Goal: Complete application form

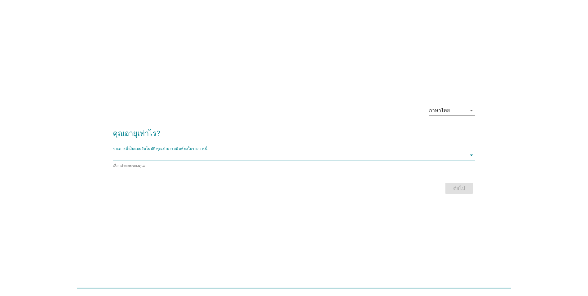
click at [408, 154] on input "รายการนี้เป็นแบบอัตโนมัติ คุณสามารถพิมพ์ลงในรายการนี้" at bounding box center [290, 155] width 354 height 10
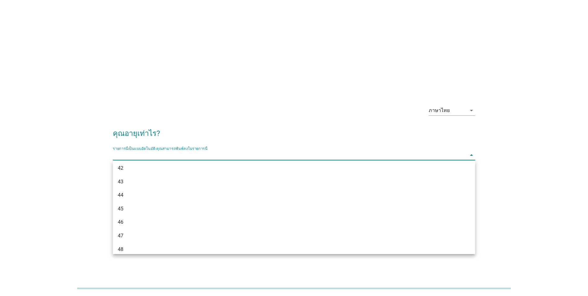
scroll to position [341, 0]
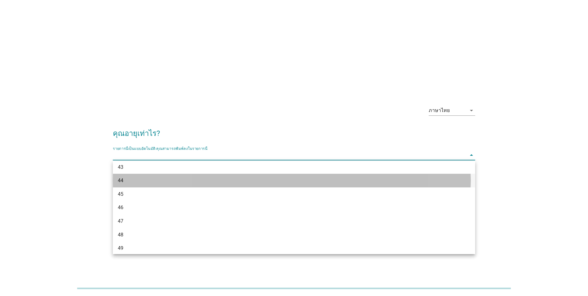
click at [137, 180] on div "44" at bounding box center [279, 180] width 323 height 7
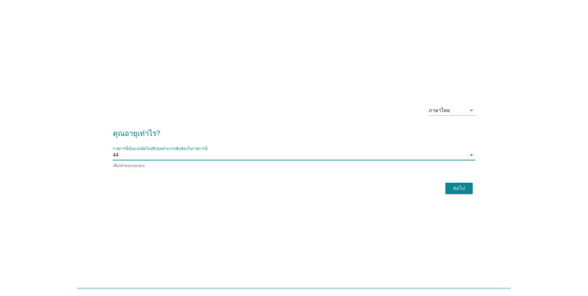
click at [457, 190] on div "ต่อไป" at bounding box center [459, 188] width 17 height 7
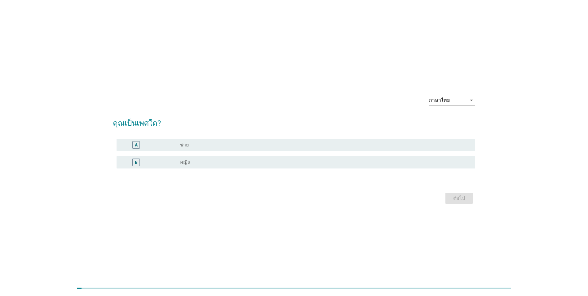
click at [178, 164] on div "B" at bounding box center [151, 161] width 58 height 7
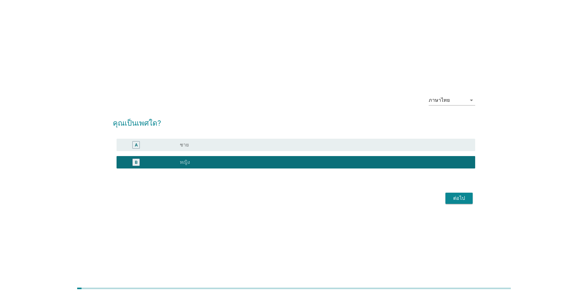
click at [454, 202] on div "ต่อไป" at bounding box center [459, 197] width 17 height 7
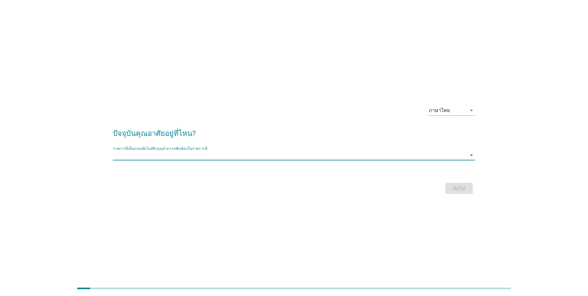
click at [203, 157] on input "รายการนี้เป็นแบบอัตโนมัติ คุณสามารถพิมพ์ลงในรายการนี้" at bounding box center [290, 155] width 354 height 10
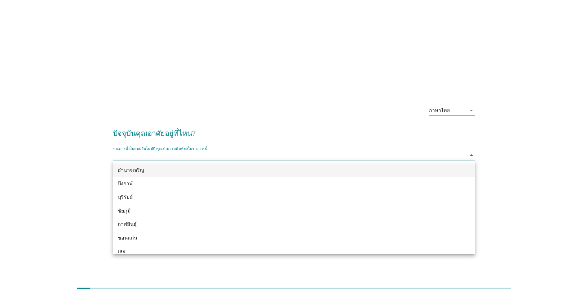
type input "d"
type input "กร"
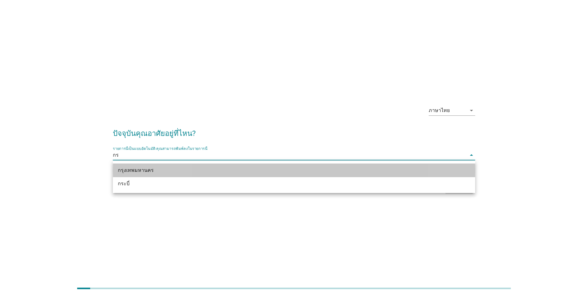
click at [189, 176] on div "กรุงเทพมหานคร" at bounding box center [294, 170] width 363 height 14
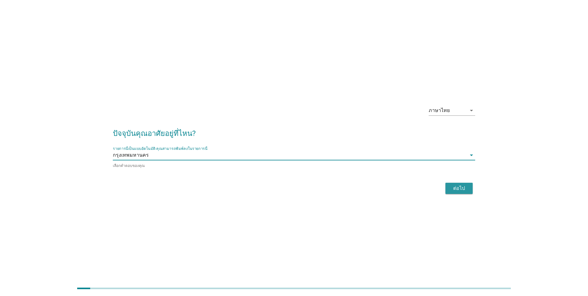
click at [457, 186] on div "ต่อไป" at bounding box center [459, 188] width 17 height 7
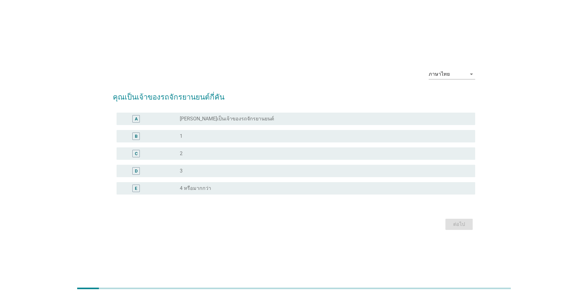
click at [234, 120] on label "[PERSON_NAME]เป็นเจ้าของรถจักรยานยนต์" at bounding box center [227, 119] width 94 height 6
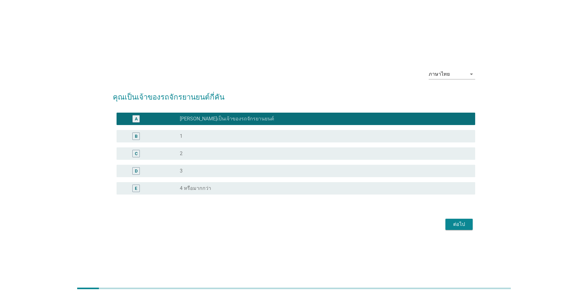
click at [452, 223] on div "ต่อไป" at bounding box center [459, 224] width 17 height 7
